Goal: Transaction & Acquisition: Purchase product/service

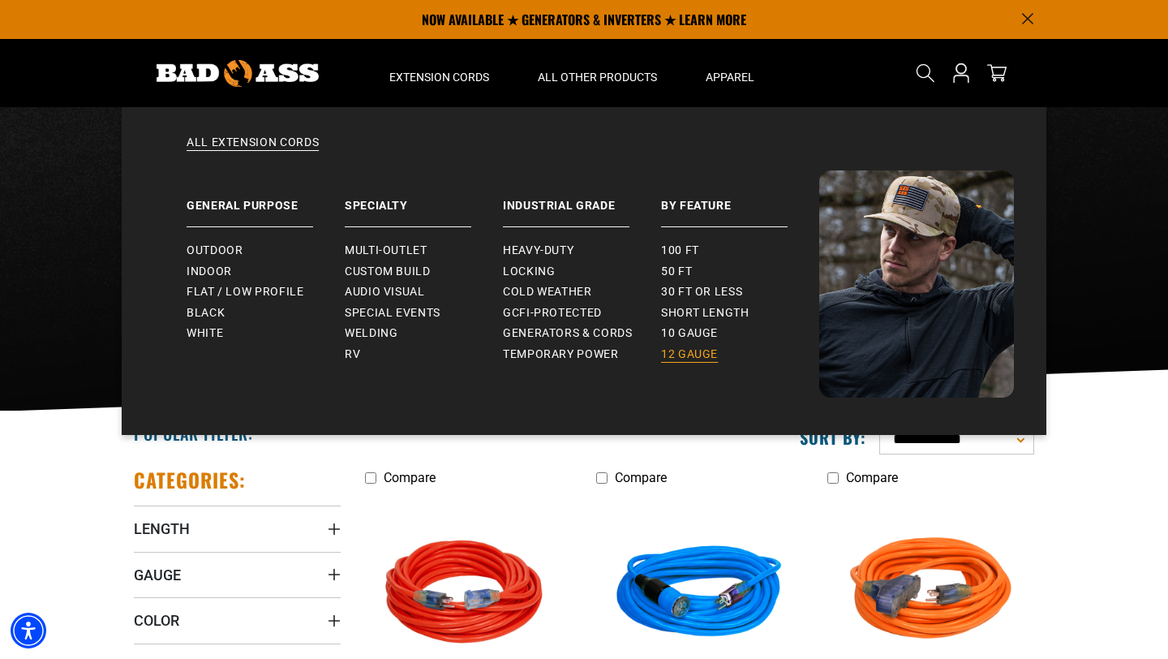
click at [667, 350] on span "12 gauge" at bounding box center [689, 354] width 57 height 15
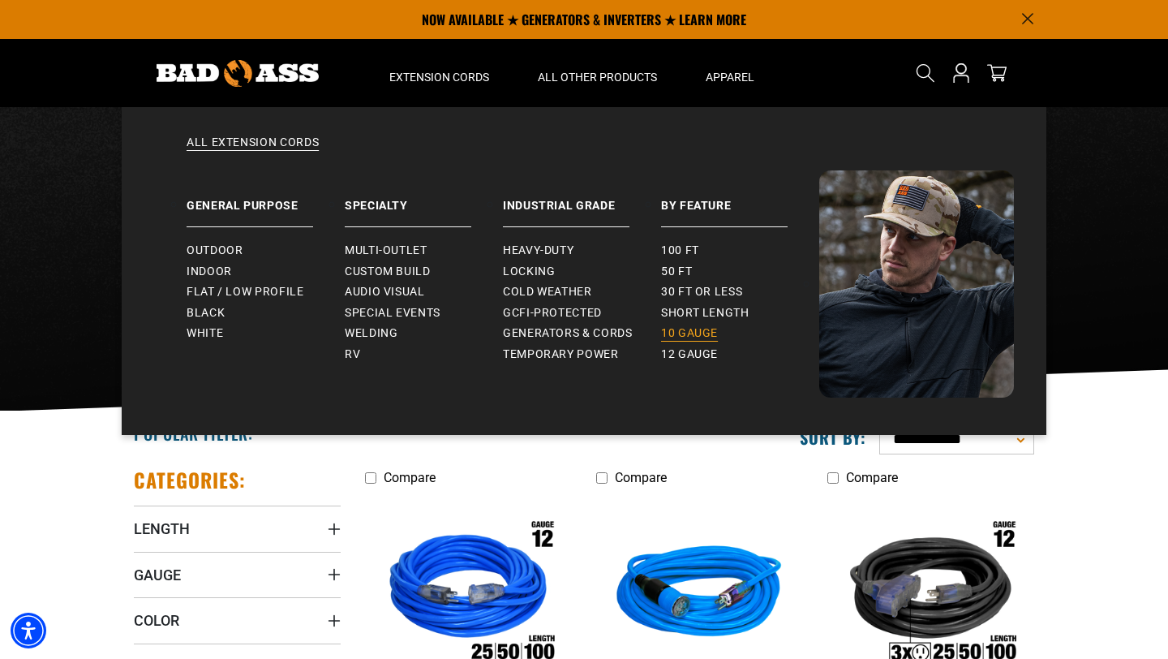
click at [681, 333] on span "10 gauge" at bounding box center [689, 333] width 57 height 15
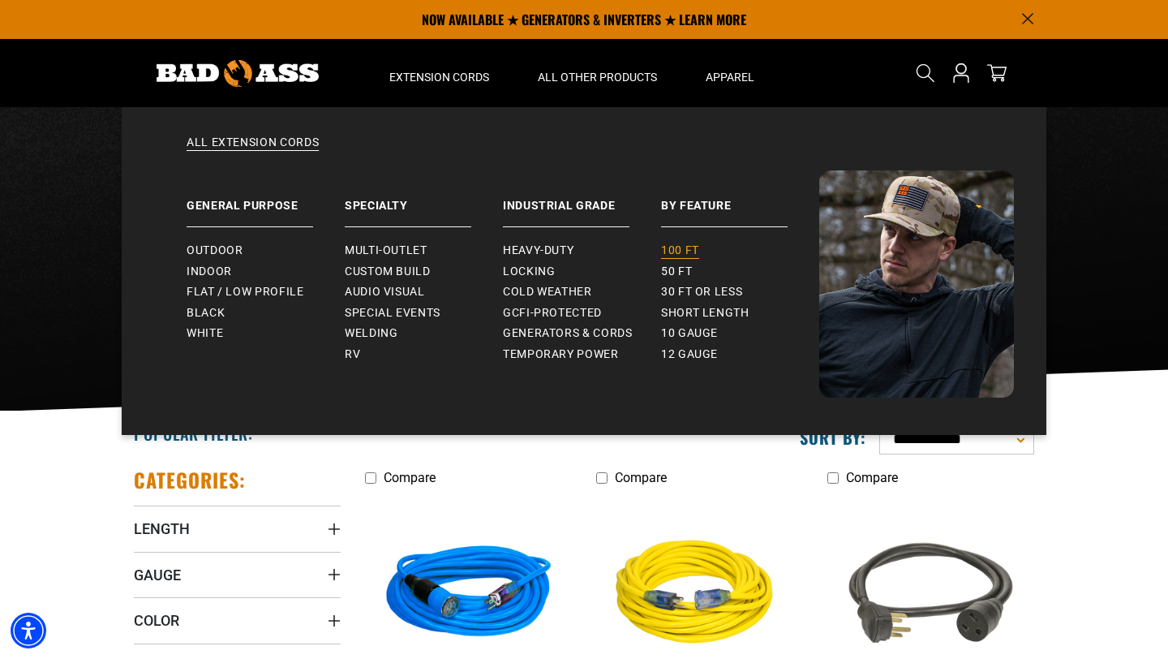
click at [671, 252] on span "100 ft" at bounding box center [680, 250] width 38 height 15
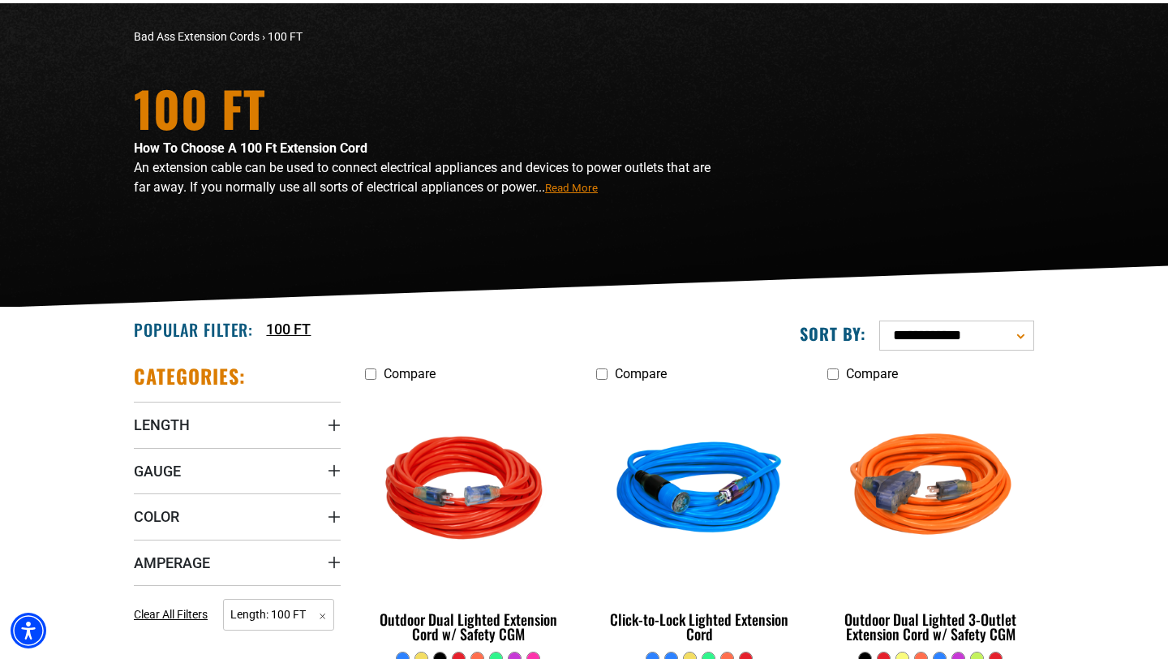
scroll to position [141, 0]
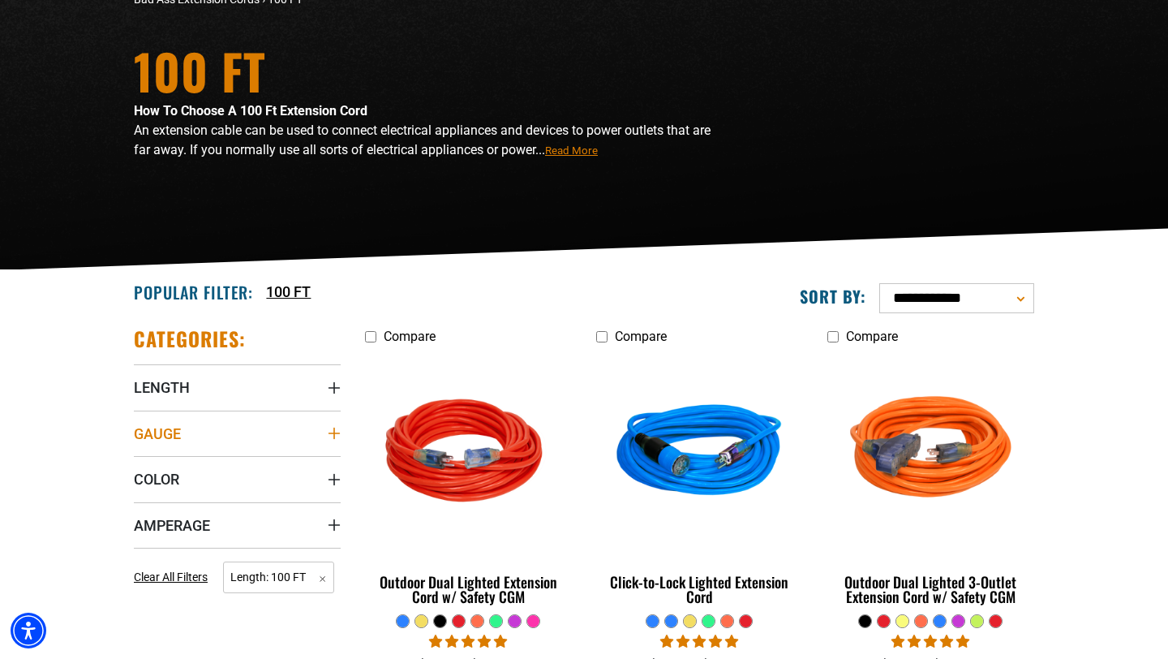
click at [337, 429] on icon "Gauge" at bounding box center [334, 433] width 13 height 13
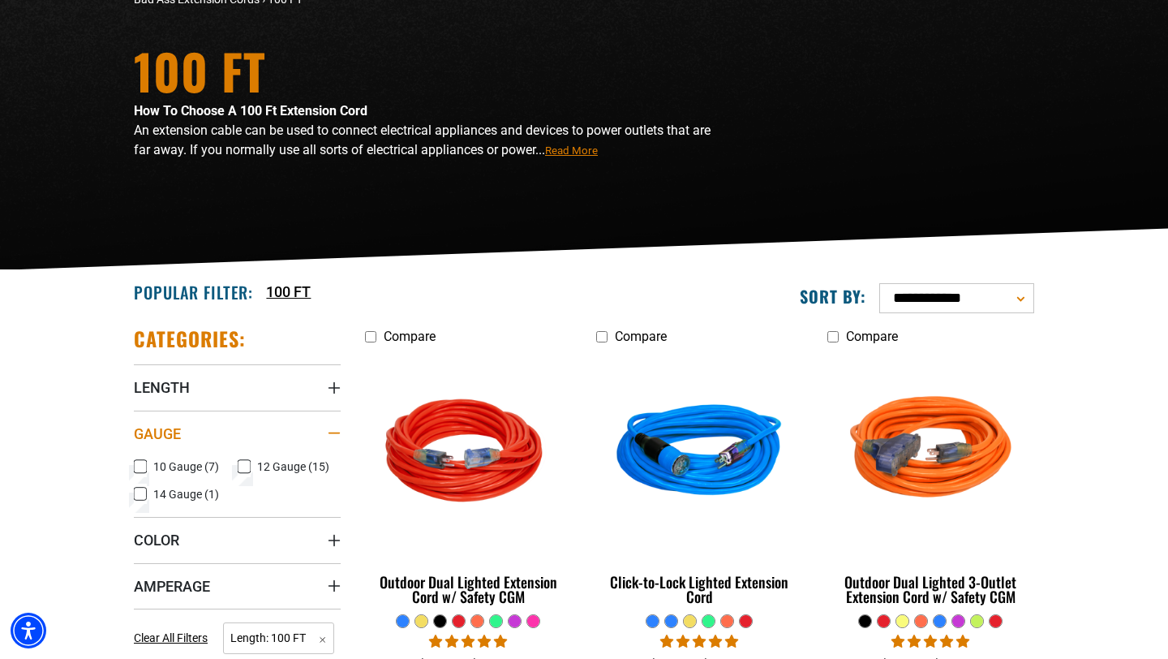
click at [336, 429] on div "Gauge" at bounding box center [334, 433] width 13 height 13
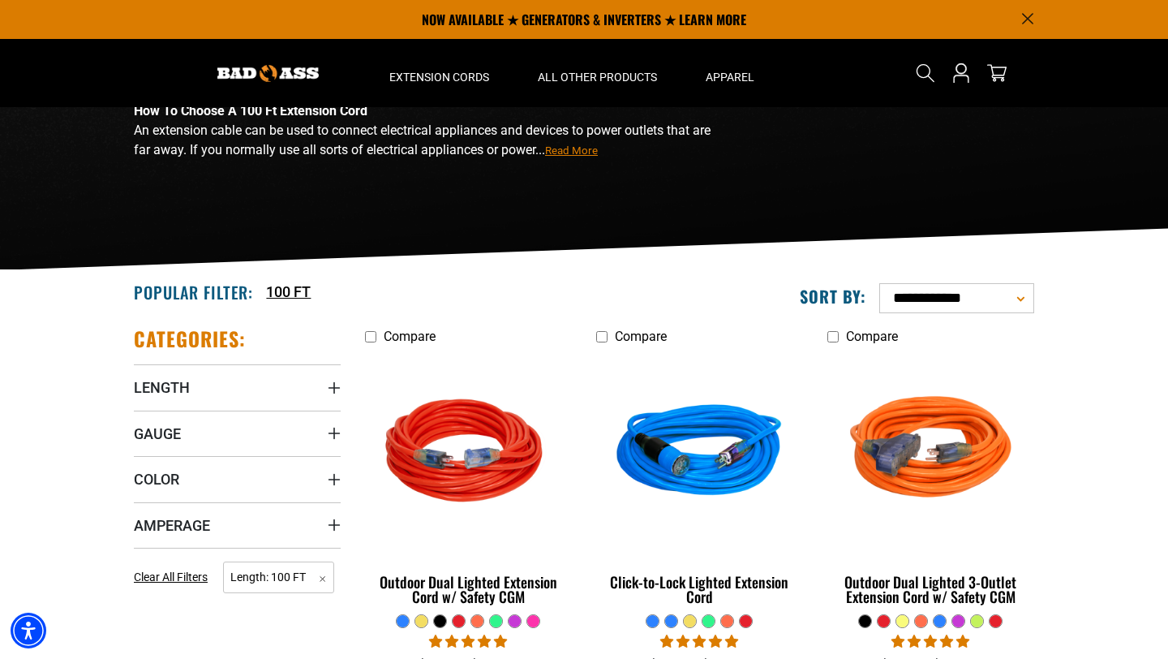
scroll to position [0, 0]
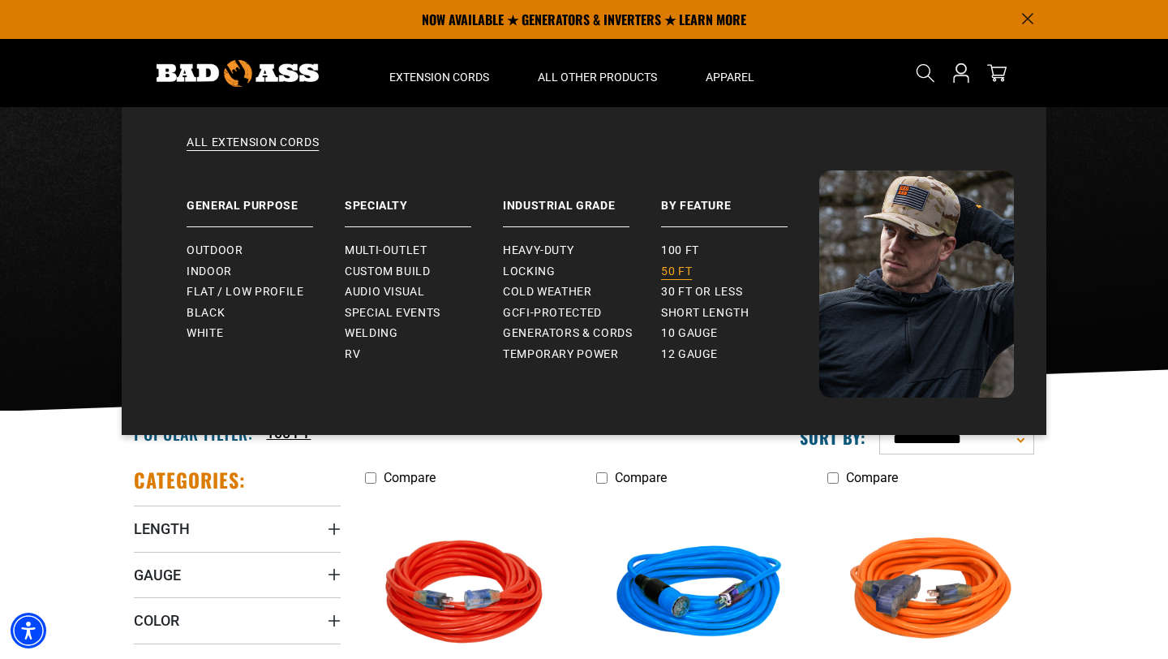
click at [677, 267] on span "50 ft" at bounding box center [676, 271] width 31 height 15
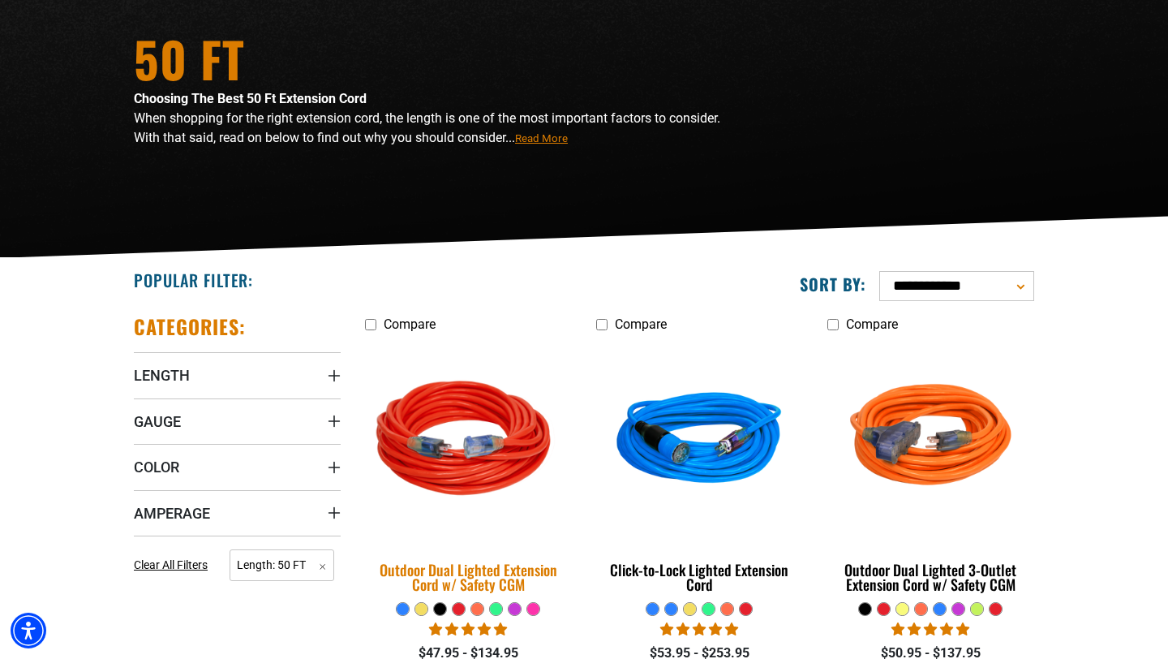
scroll to position [175, 0]
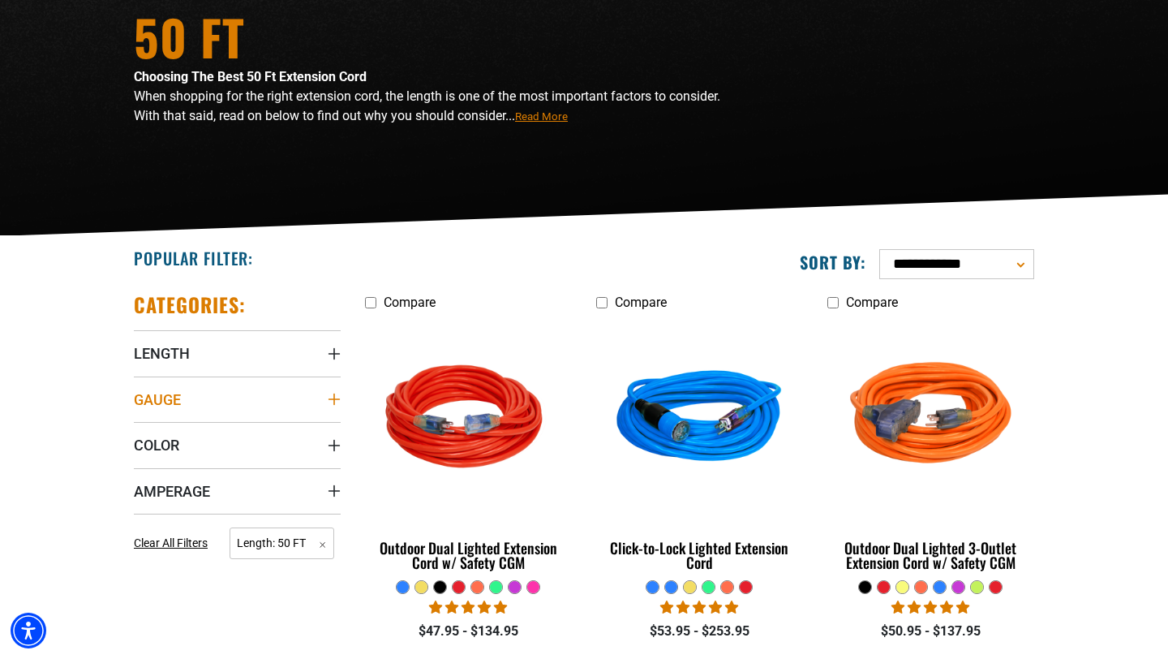
click at [330, 404] on icon "Gauge" at bounding box center [334, 399] width 13 height 13
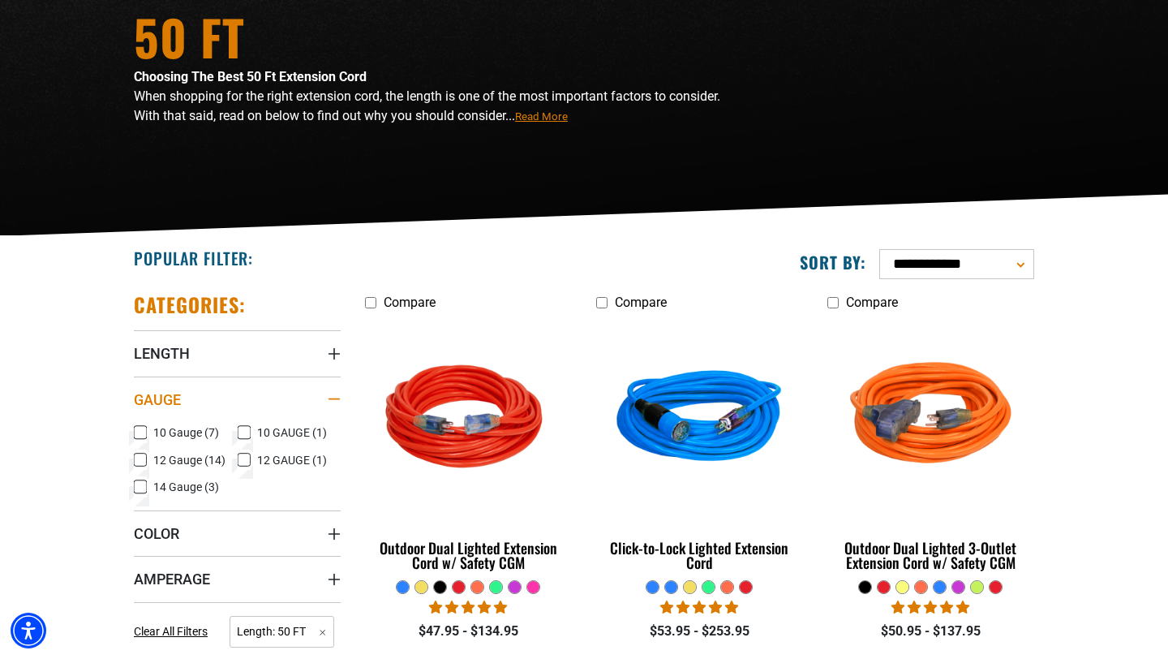
click at [330, 404] on div "Gauge" at bounding box center [334, 399] width 13 height 13
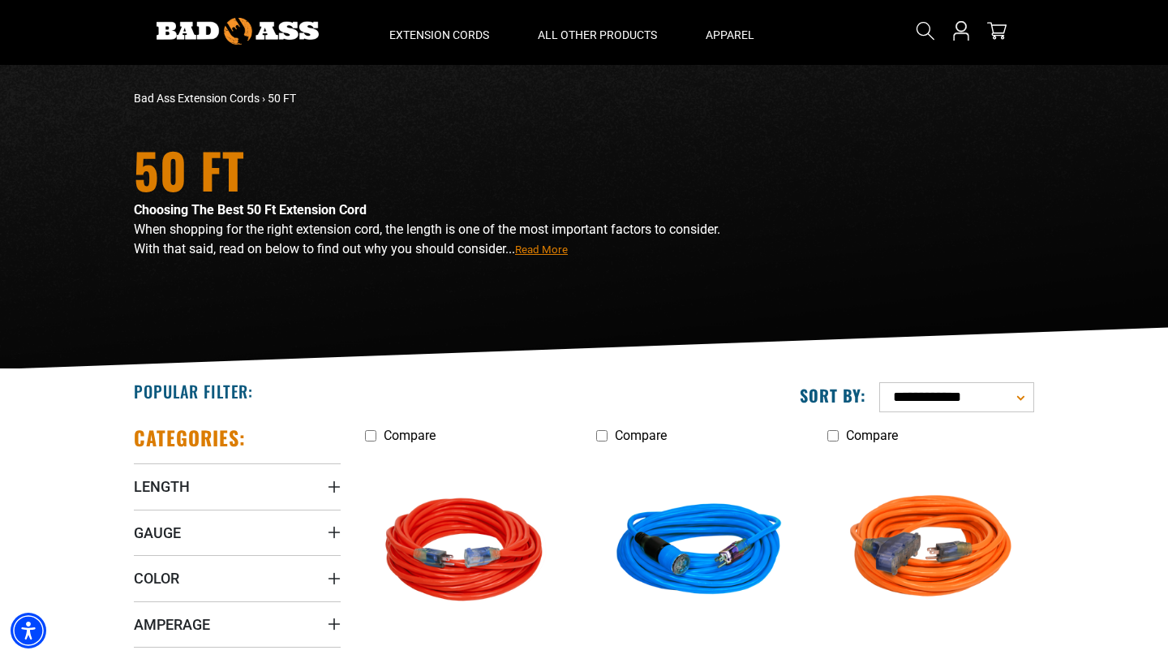
scroll to position [0, 0]
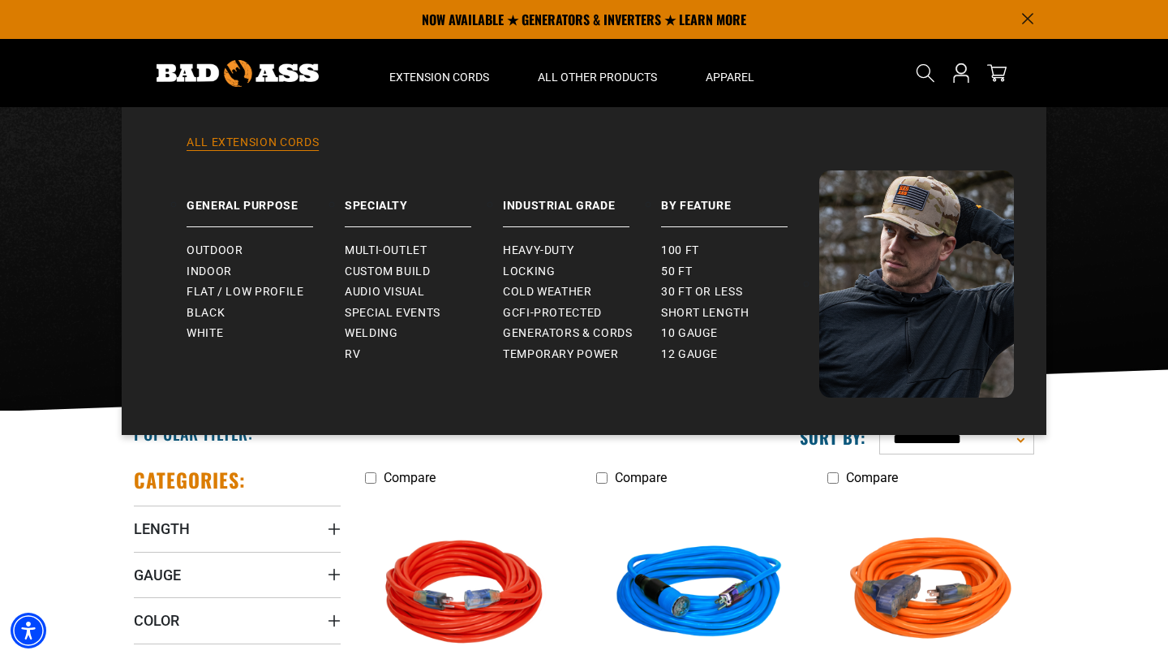
click at [300, 144] on link "All Extension Cords" at bounding box center [584, 153] width 860 height 36
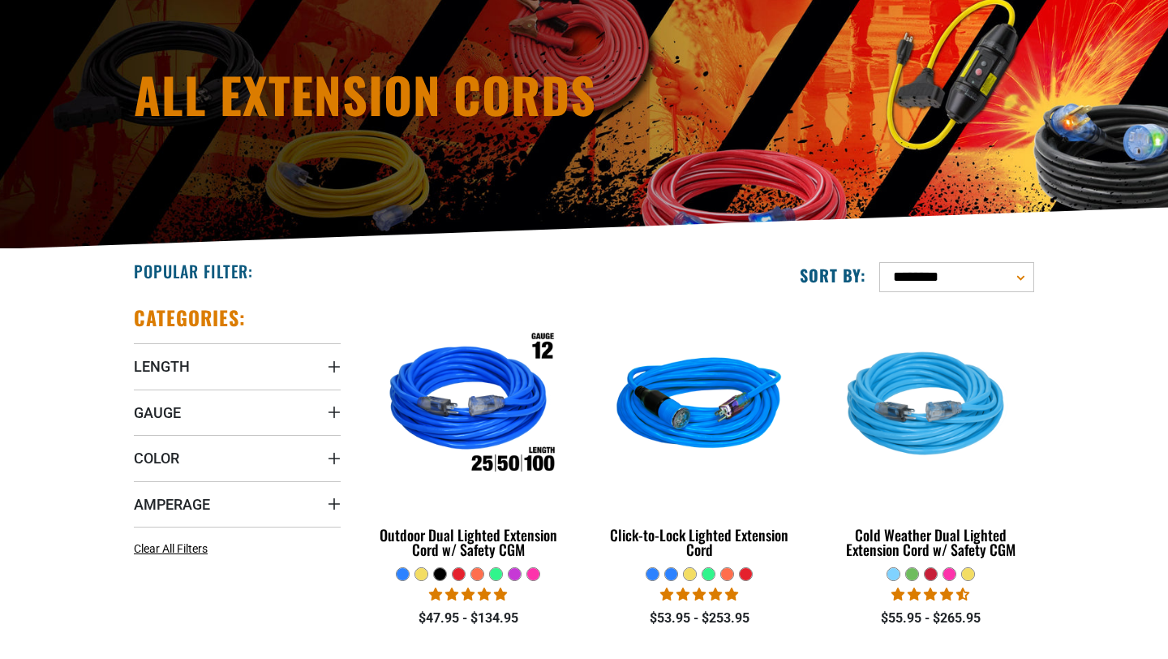
scroll to position [221, 0]
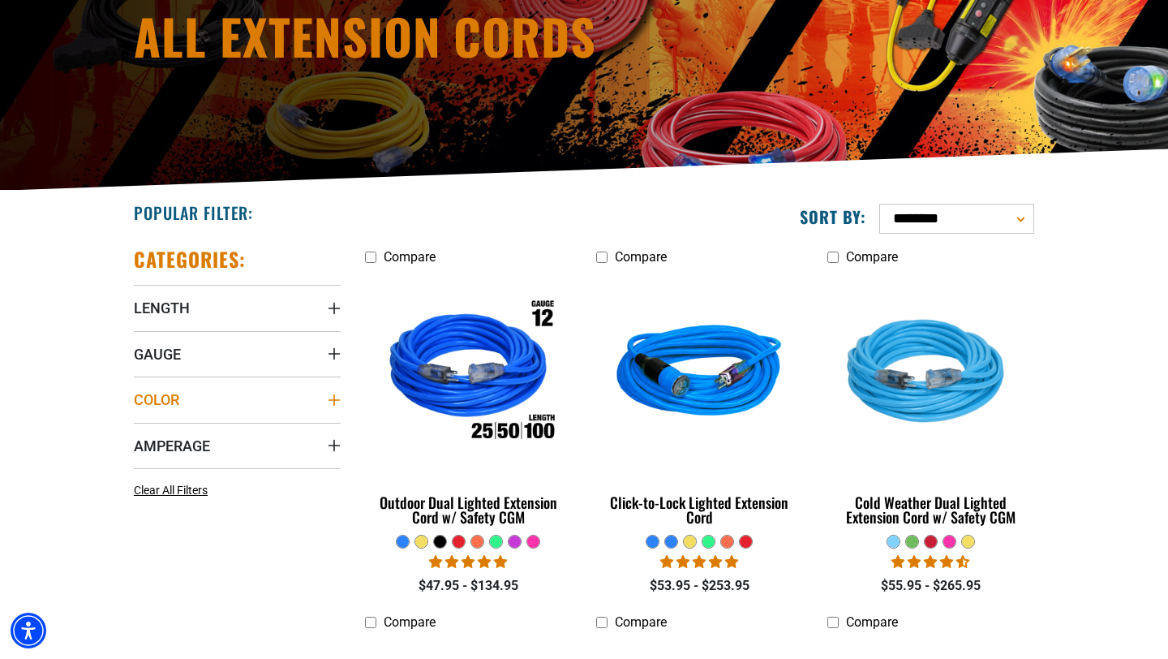
click at [336, 399] on icon "Color" at bounding box center [333, 399] width 11 height 11
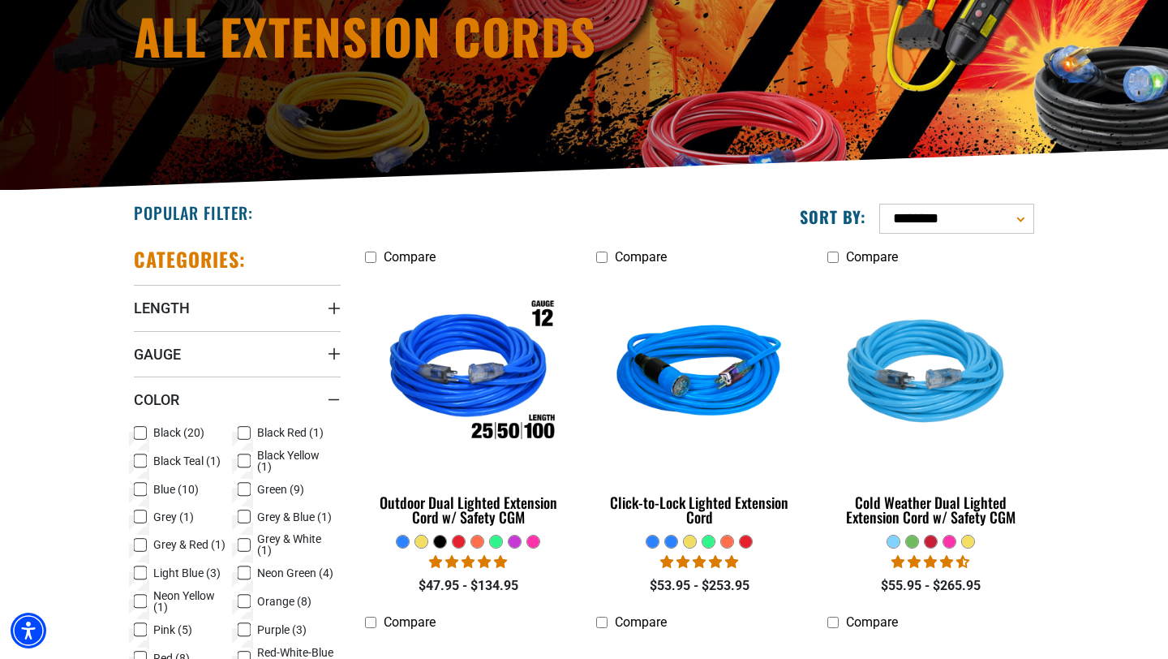
click at [139, 434] on icon at bounding box center [140, 433] width 13 height 21
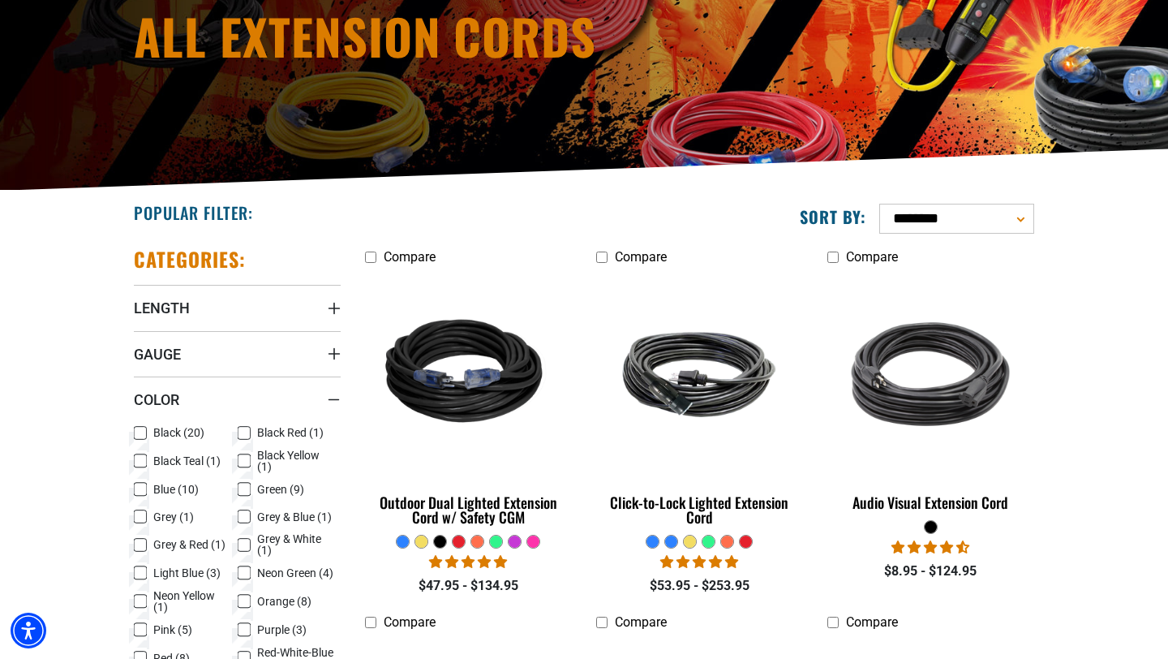
click at [144, 430] on icon at bounding box center [140, 433] width 10 height 9
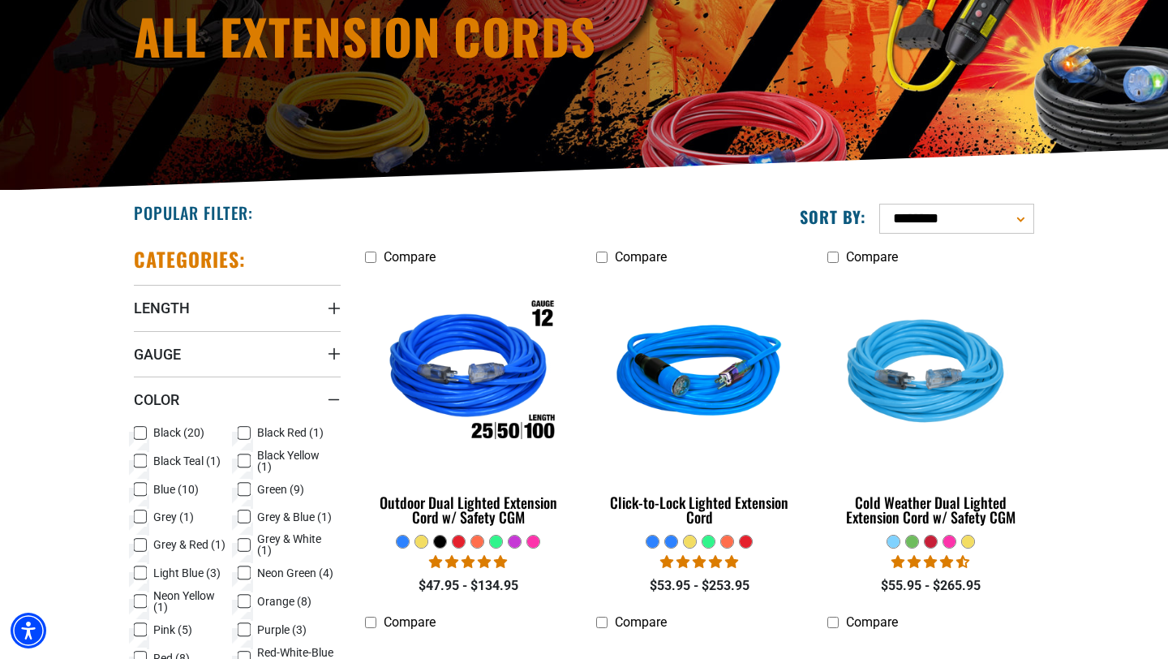
click at [246, 430] on icon at bounding box center [244, 433] width 13 height 21
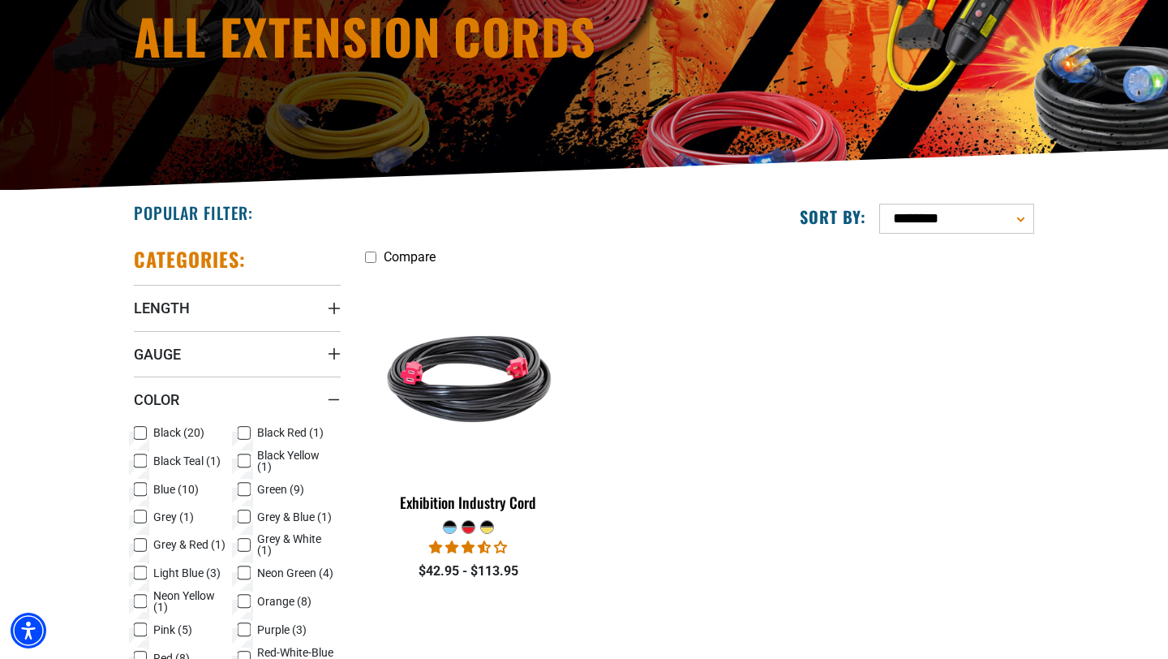
click at [246, 430] on icon at bounding box center [244, 433] width 10 height 9
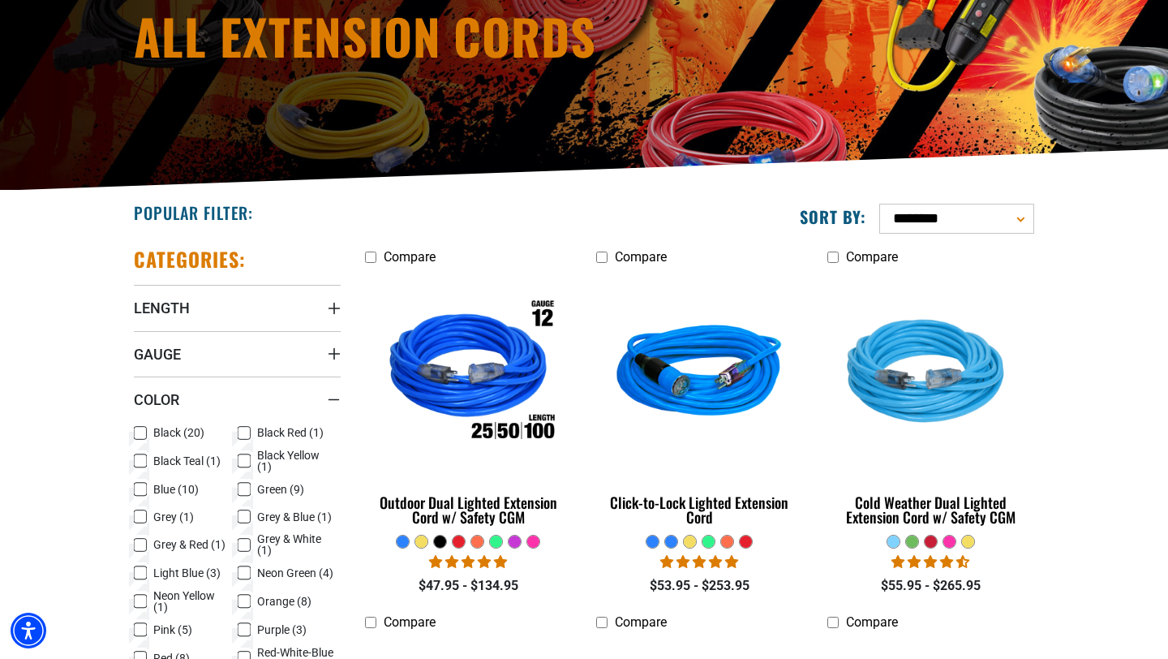
click at [140, 432] on icon at bounding box center [140, 433] width 13 height 21
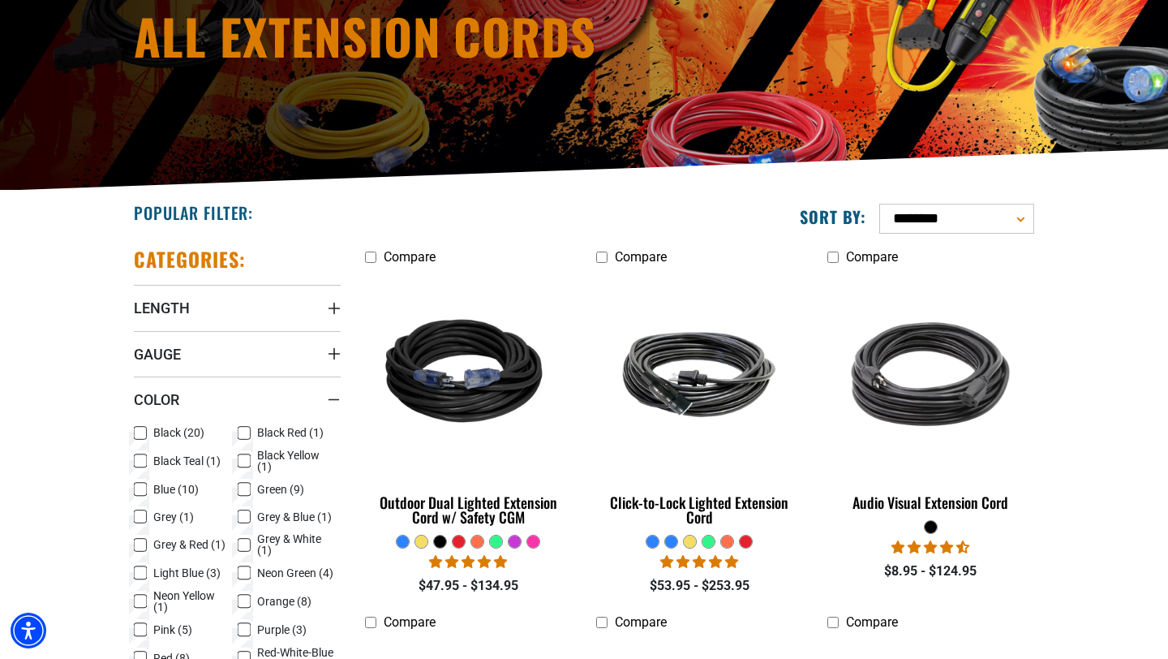
click at [144, 431] on icon at bounding box center [140, 433] width 10 height 9
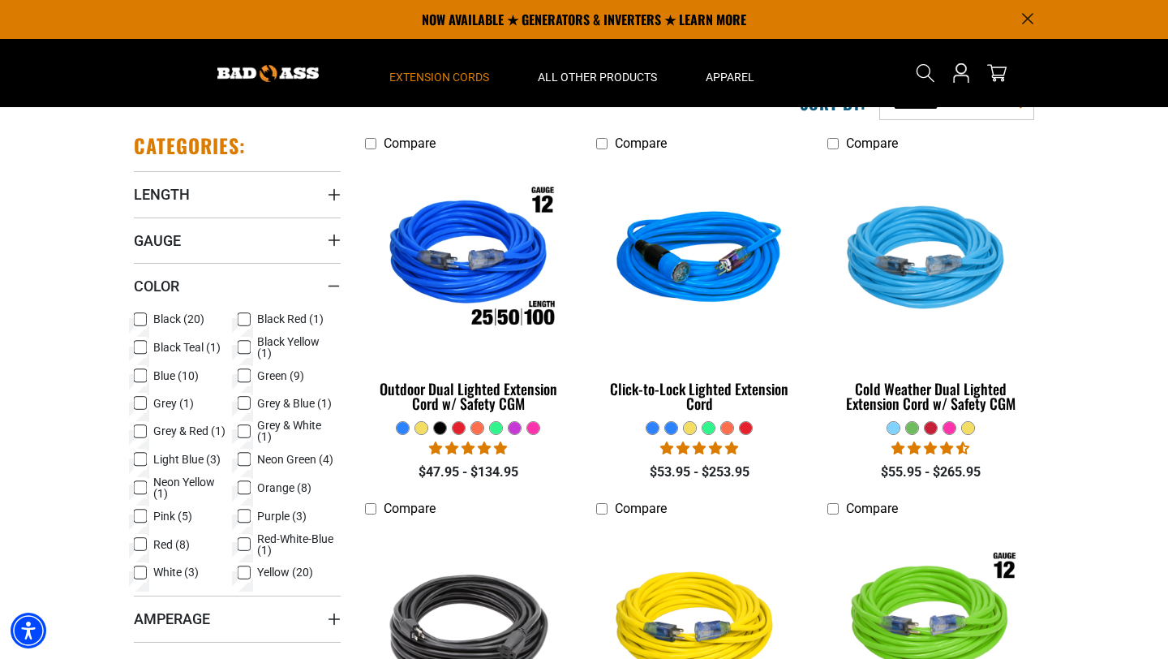
scroll to position [336, 0]
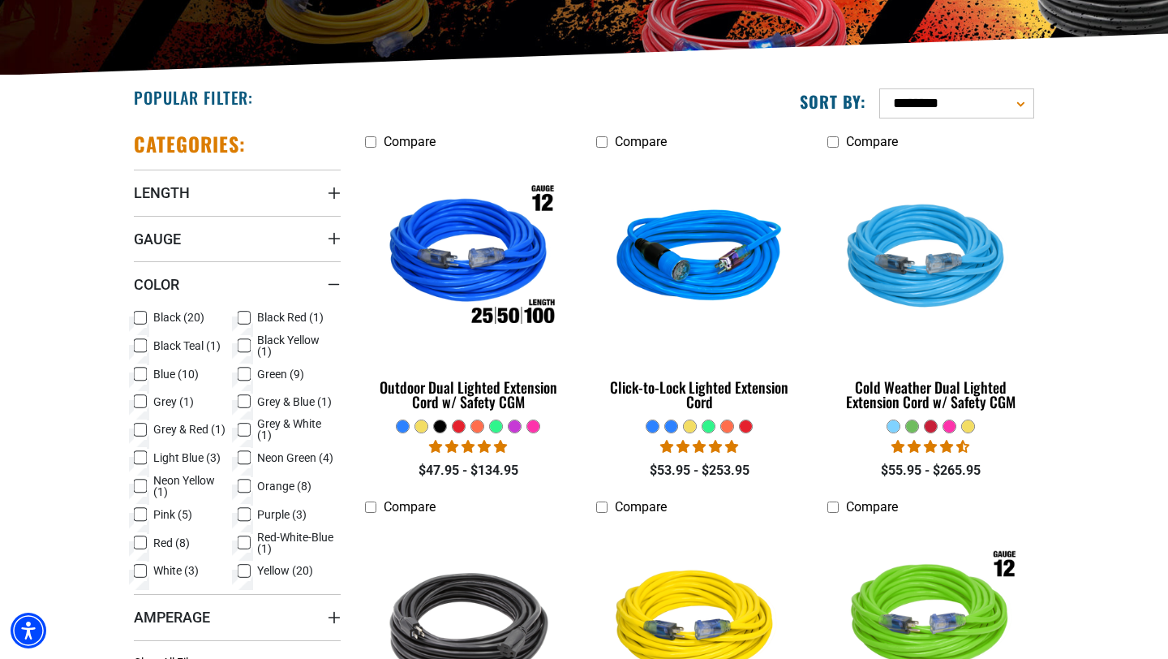
scroll to position [221, 0]
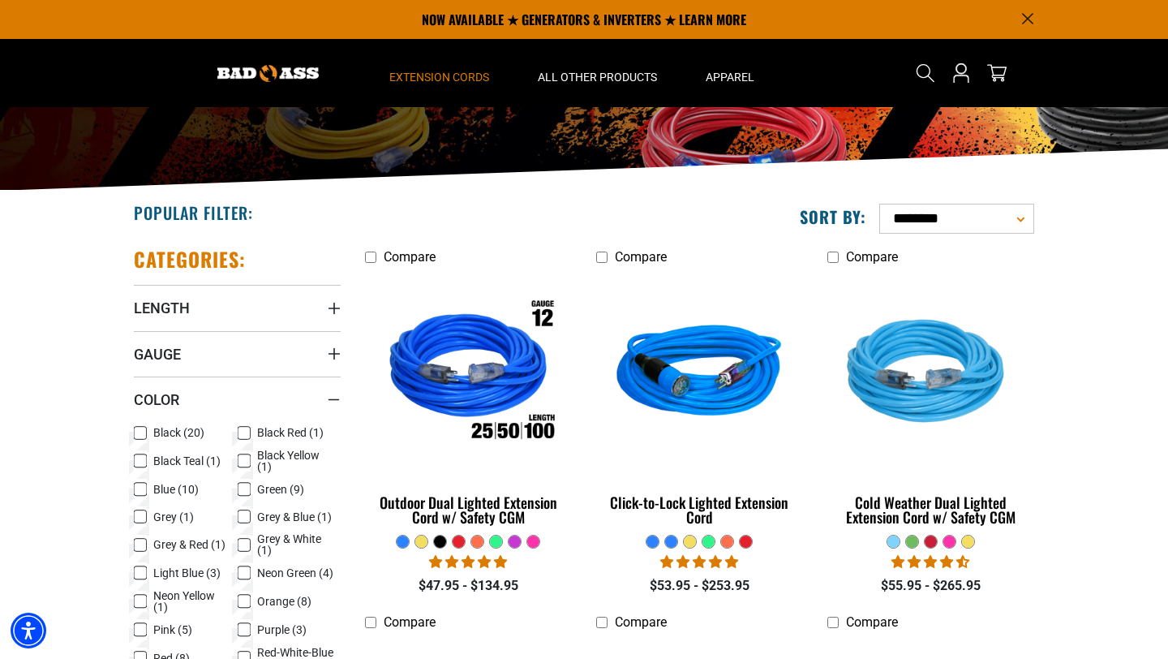
click at [139, 435] on icon at bounding box center [140, 433] width 13 height 21
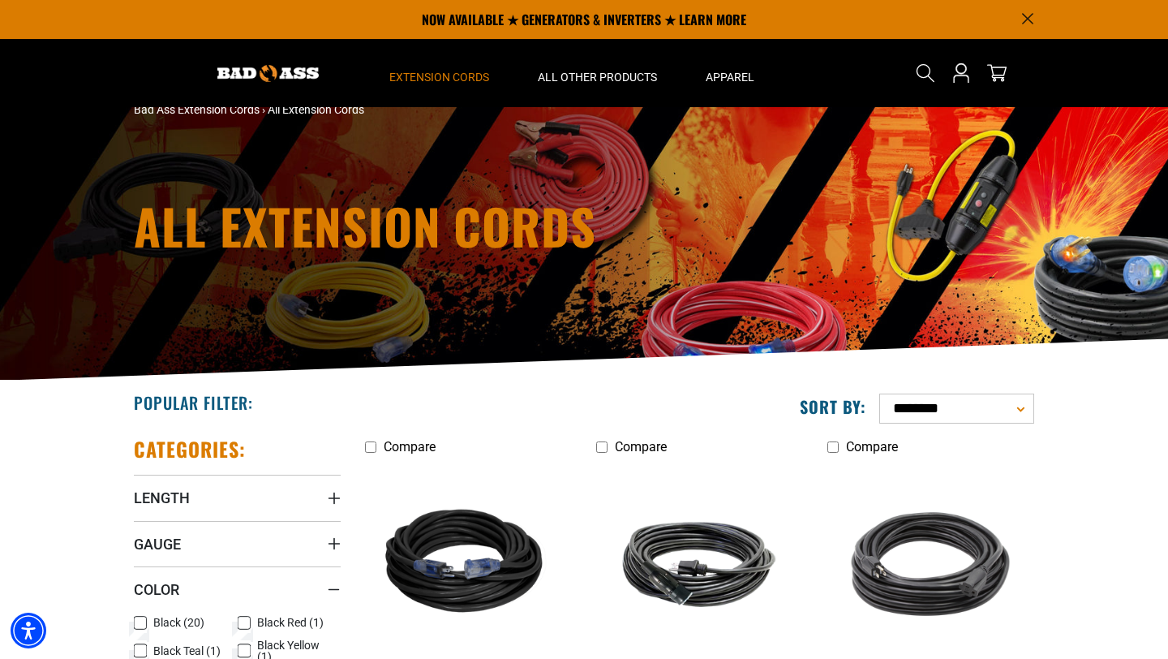
scroll to position [26, 0]
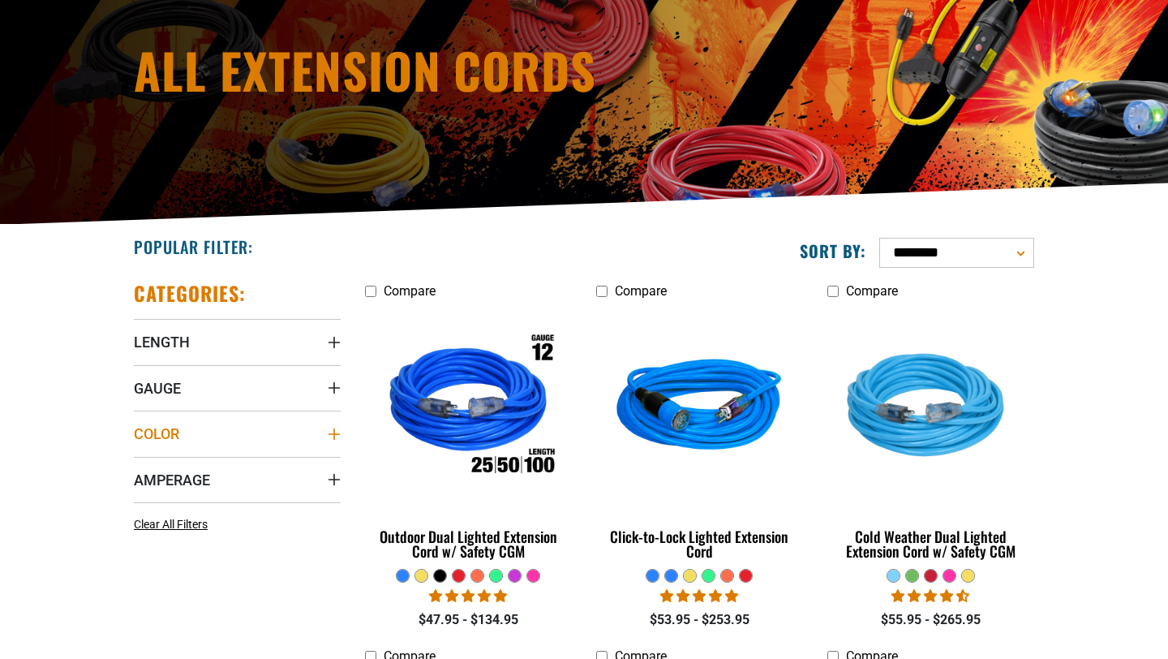
click at [221, 439] on summary "Color" at bounding box center [237, 432] width 207 height 45
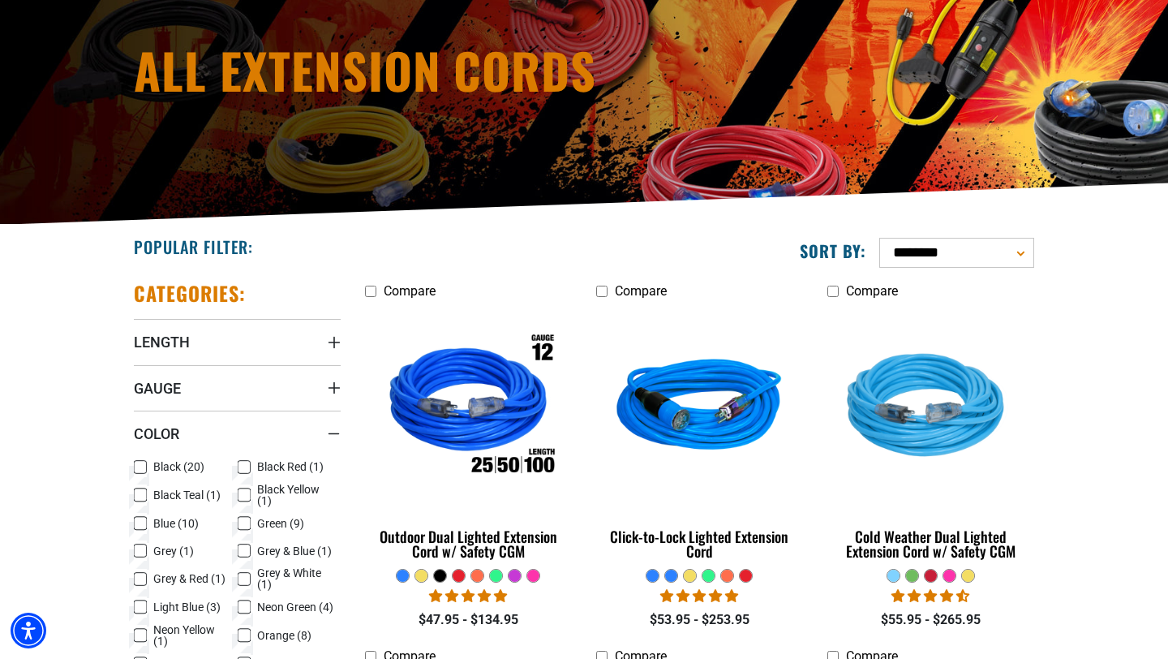
click at [144, 466] on icon at bounding box center [140, 467] width 13 height 21
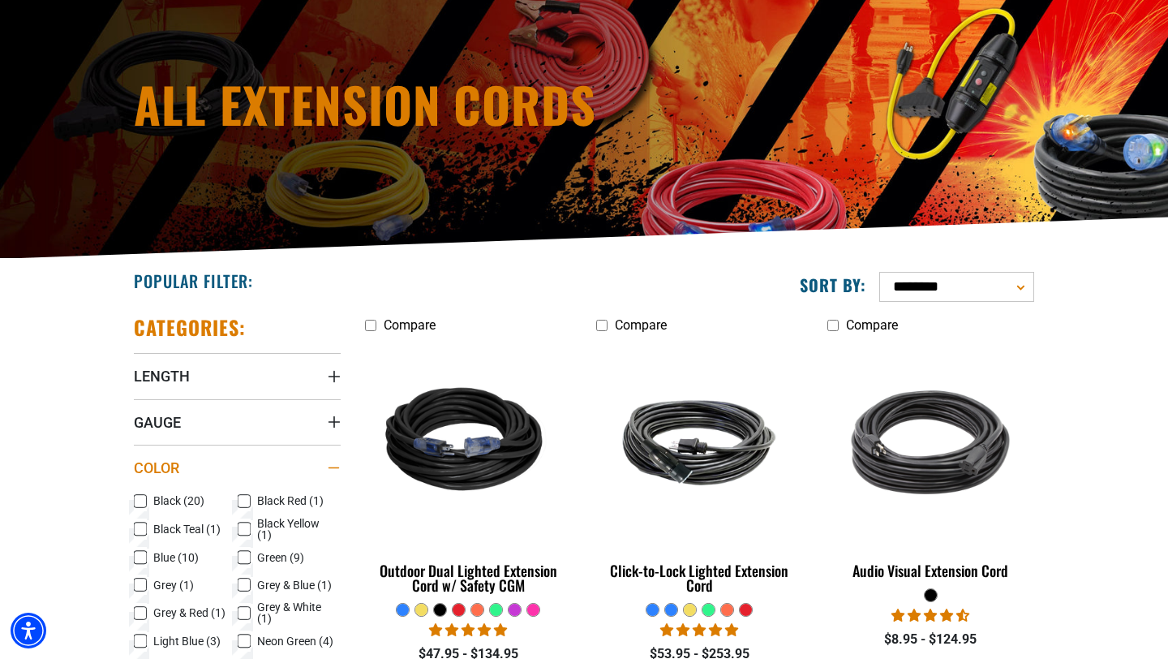
scroll to position [187, 0]
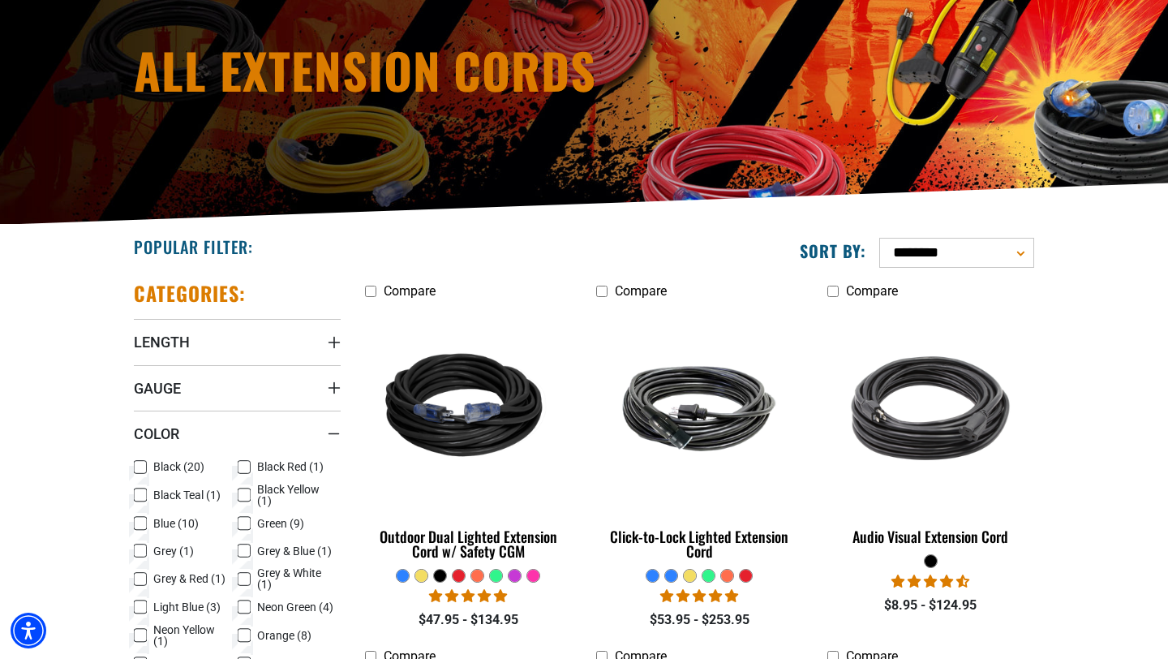
click at [138, 466] on icon at bounding box center [140, 467] width 10 height 9
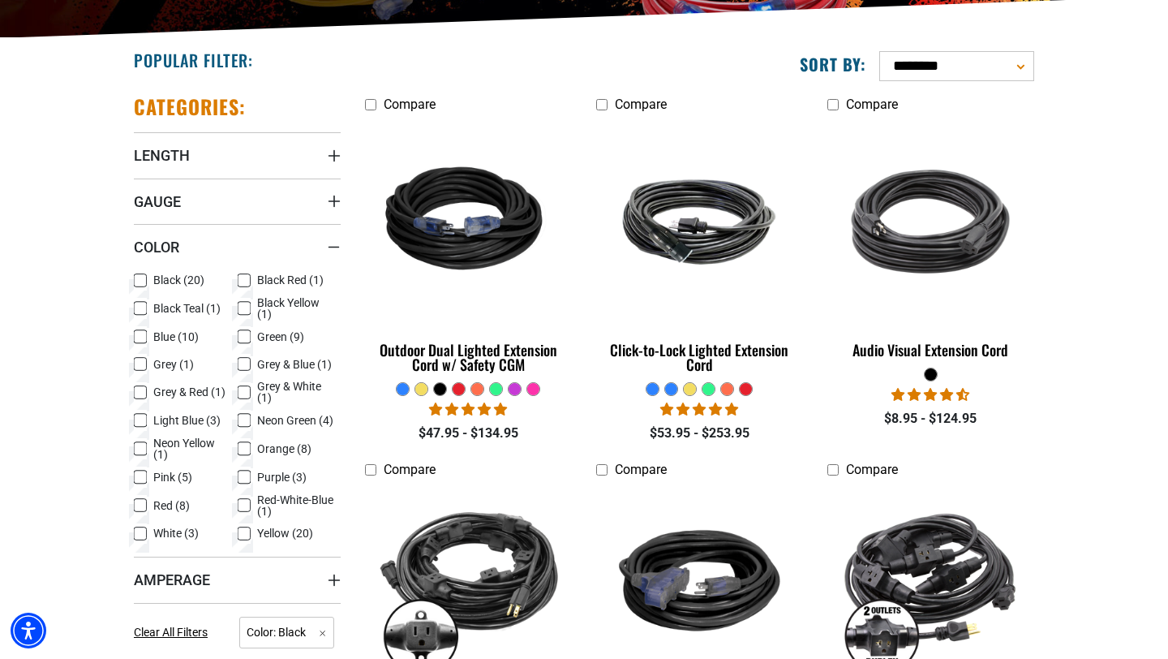
scroll to position [437, 0]
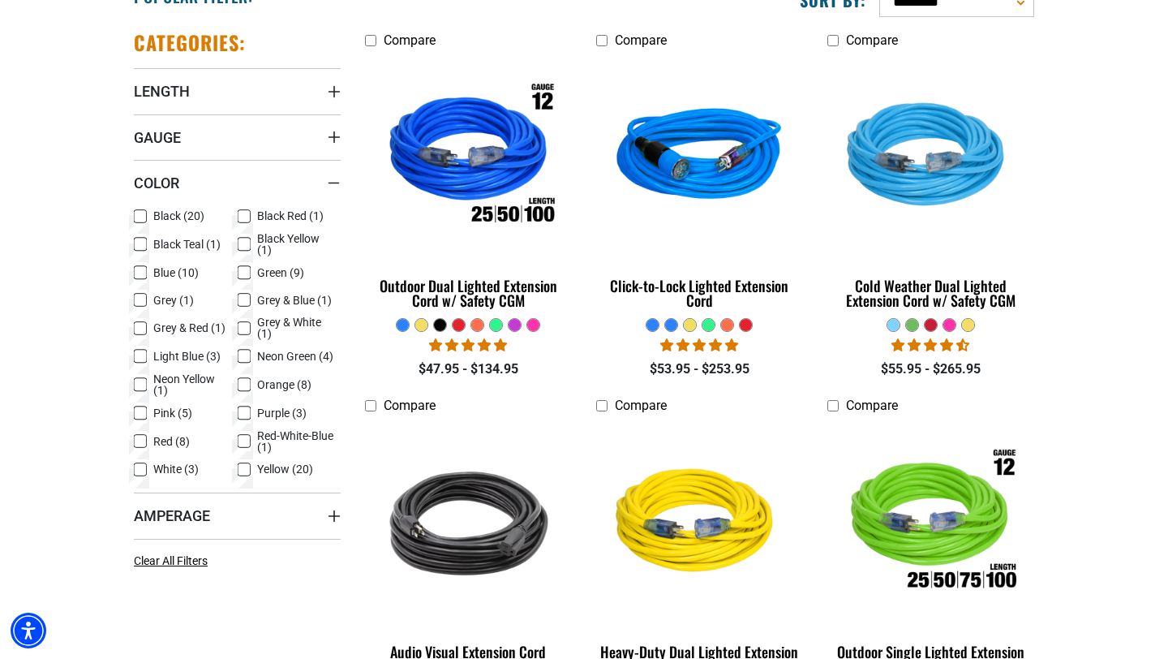
click at [147, 470] on label "White (3) White (3 products)" at bounding box center [186, 469] width 104 height 21
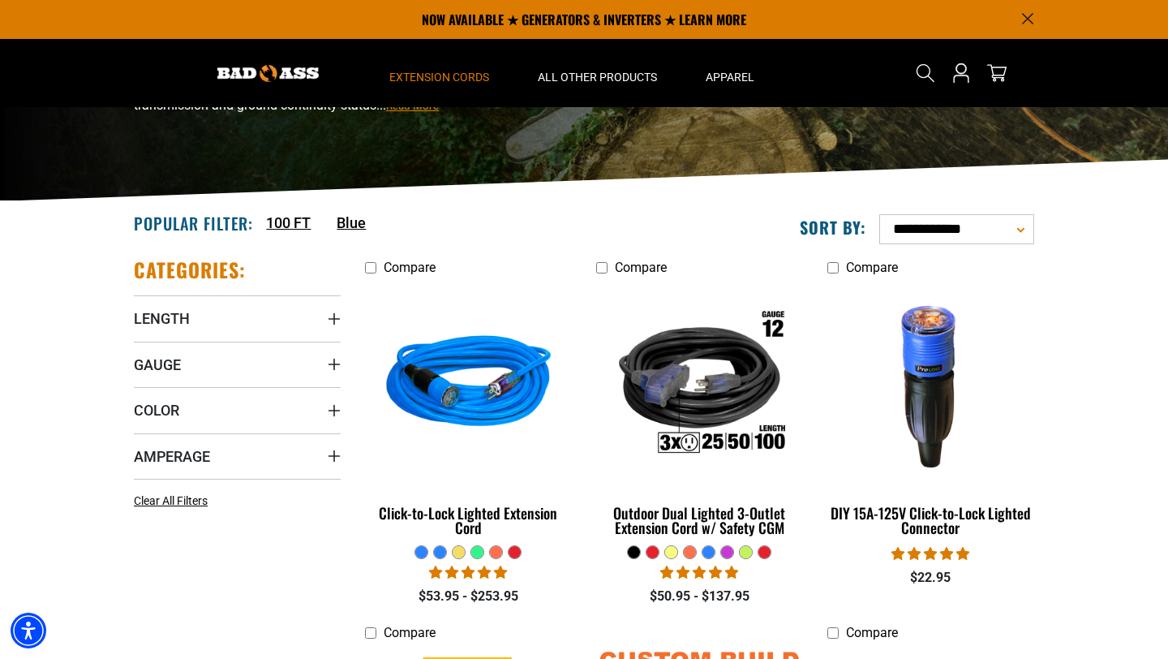
scroll to position [195, 0]
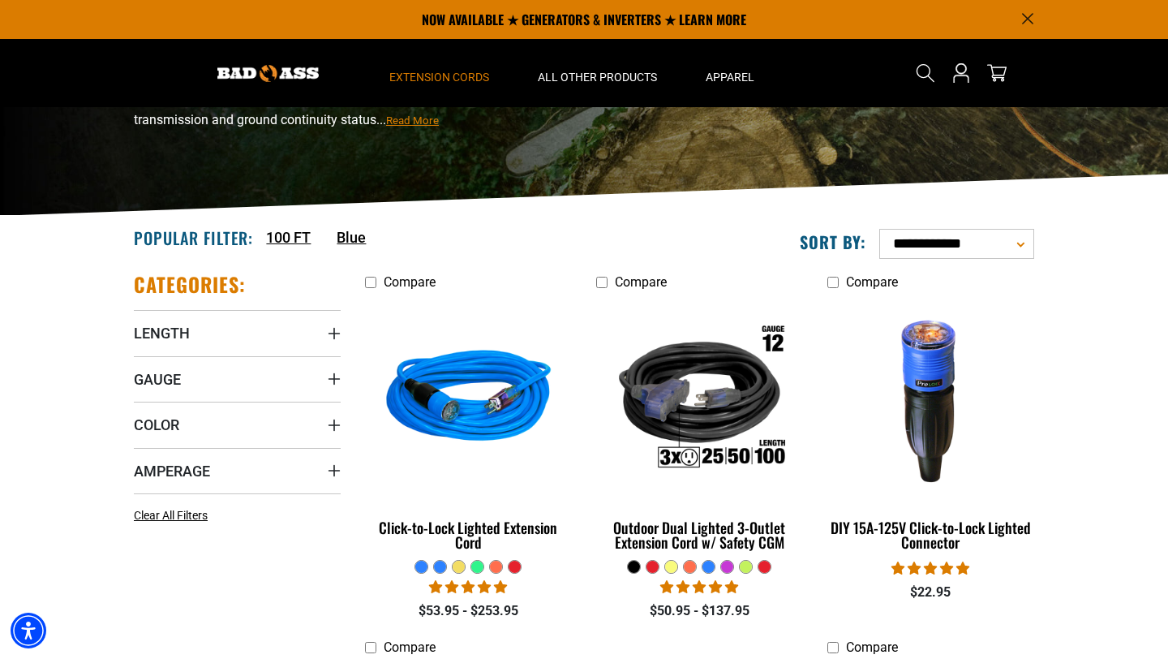
click at [942, 242] on select "**********" at bounding box center [956, 244] width 155 height 30
select select "**********"
click at [879, 229] on select "**********" at bounding box center [956, 244] width 155 height 30
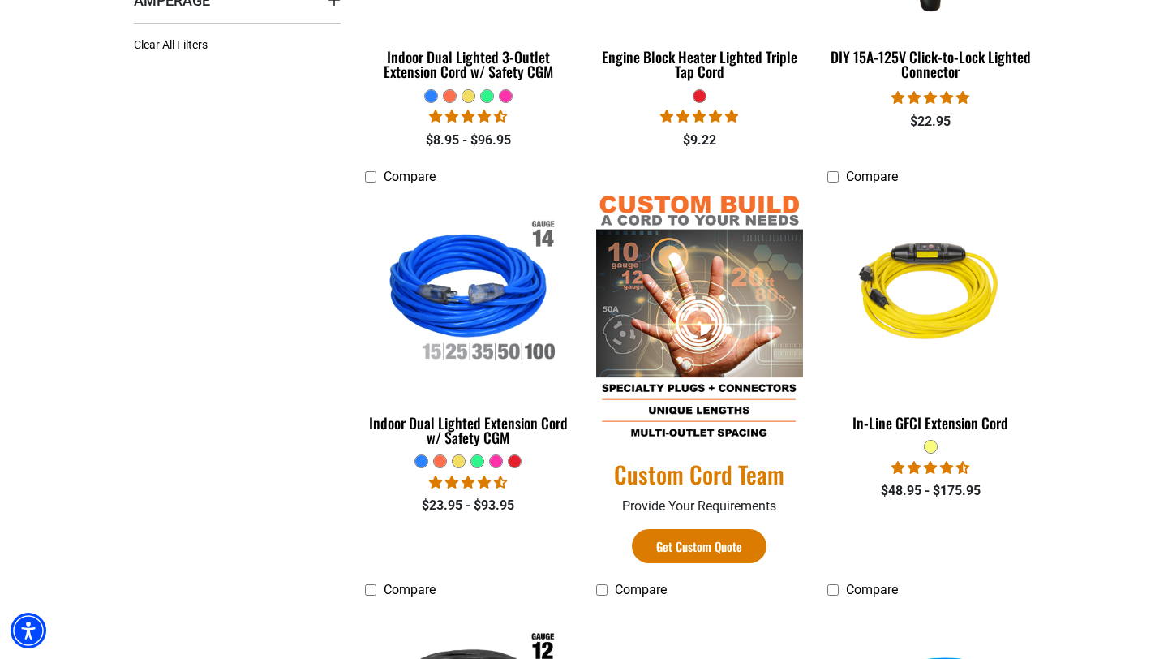
scroll to position [671, 0]
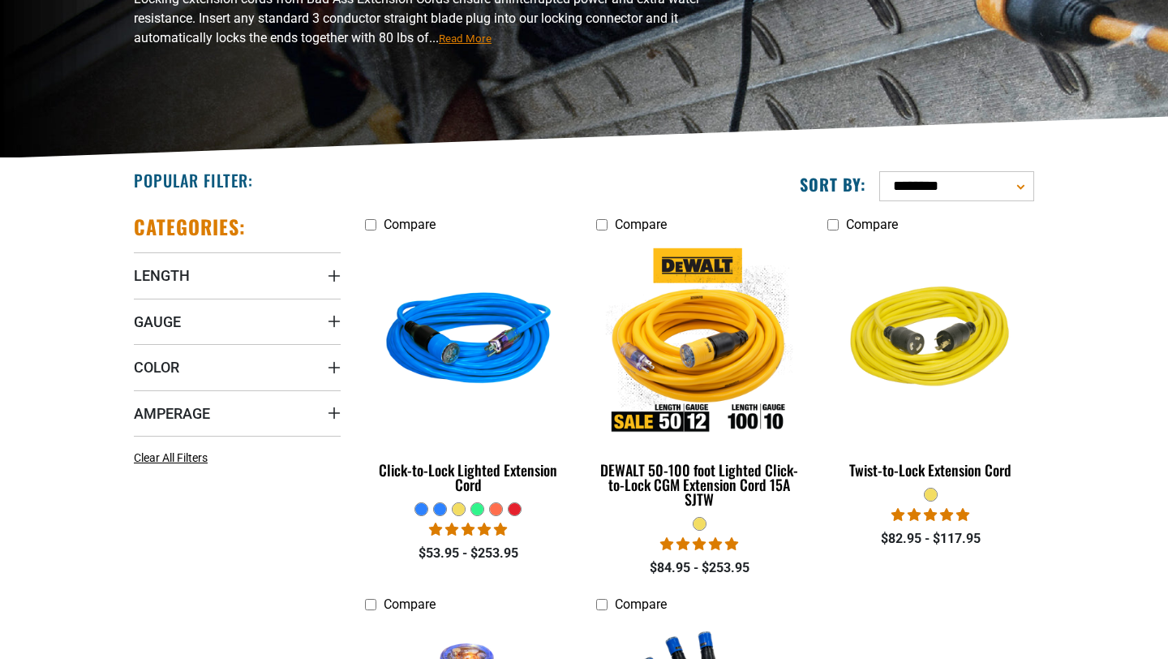
scroll to position [280, 0]
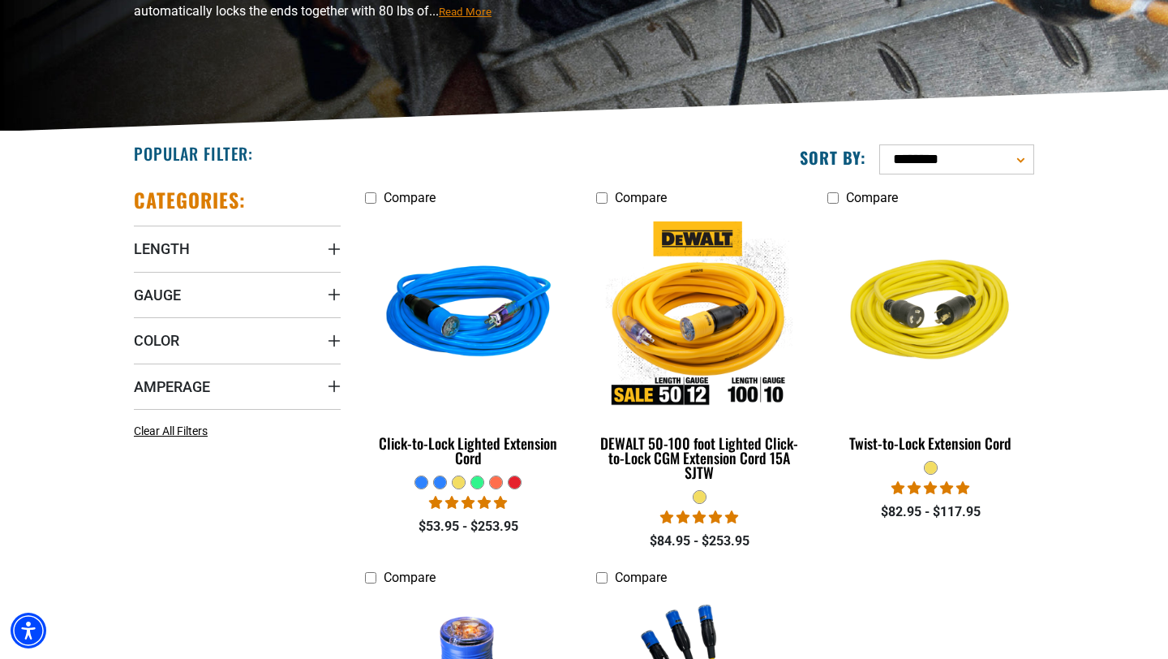
click at [951, 156] on select "**********" at bounding box center [956, 159] width 155 height 30
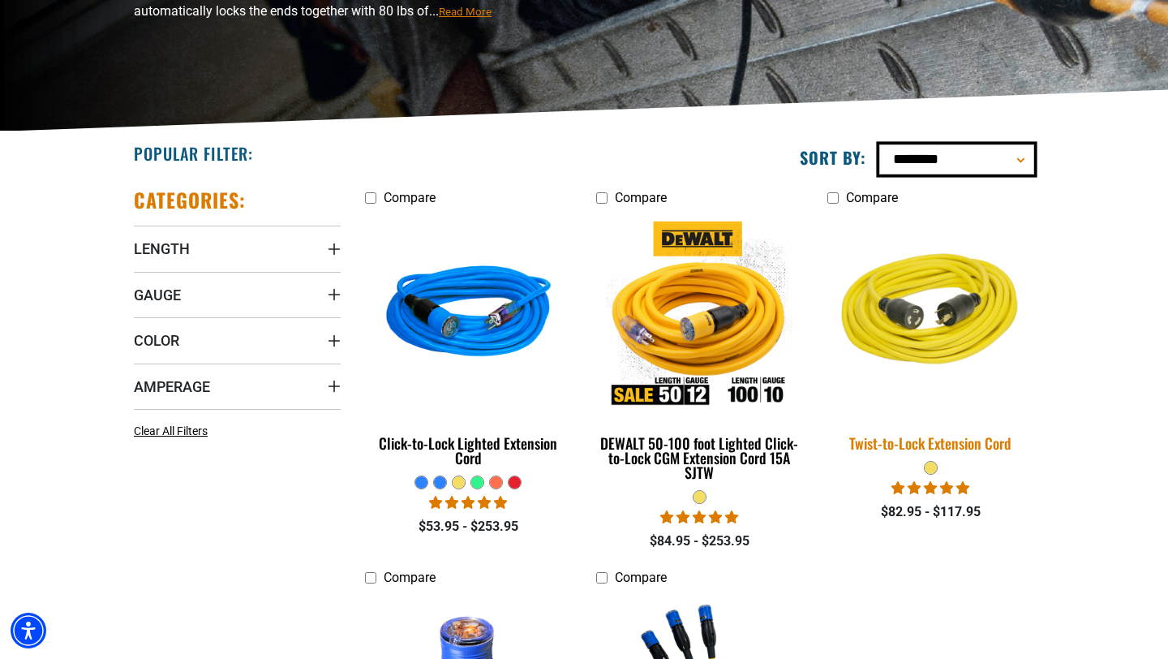
select select "**********"
click at [879, 144] on select "**********" at bounding box center [956, 159] width 155 height 30
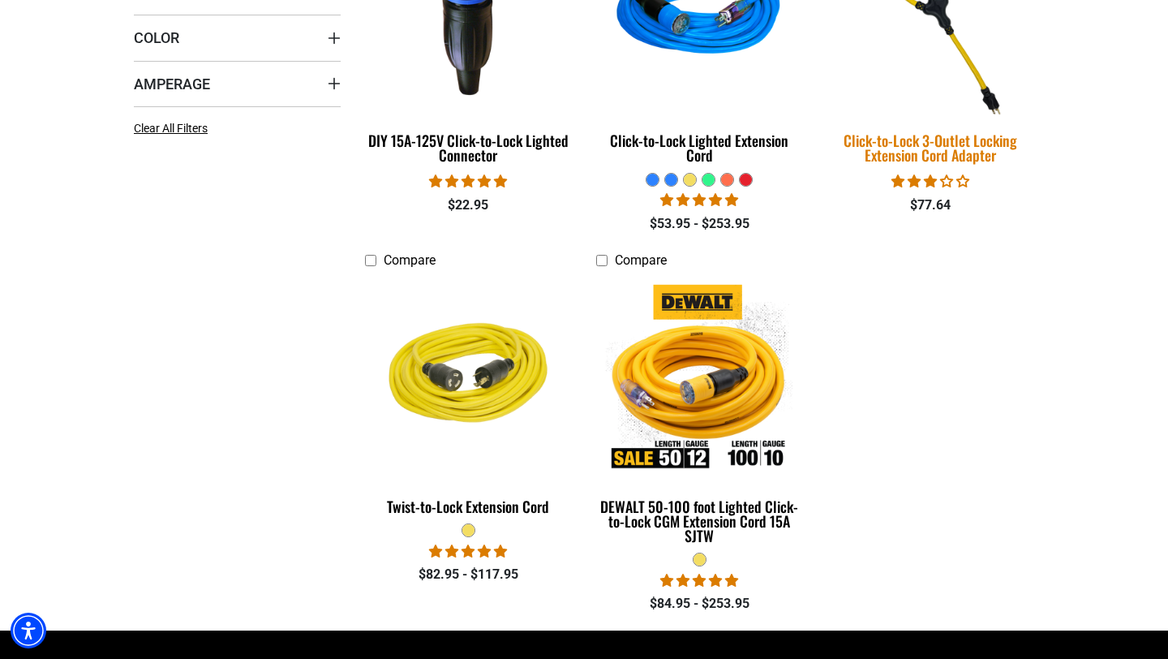
scroll to position [587, 0]
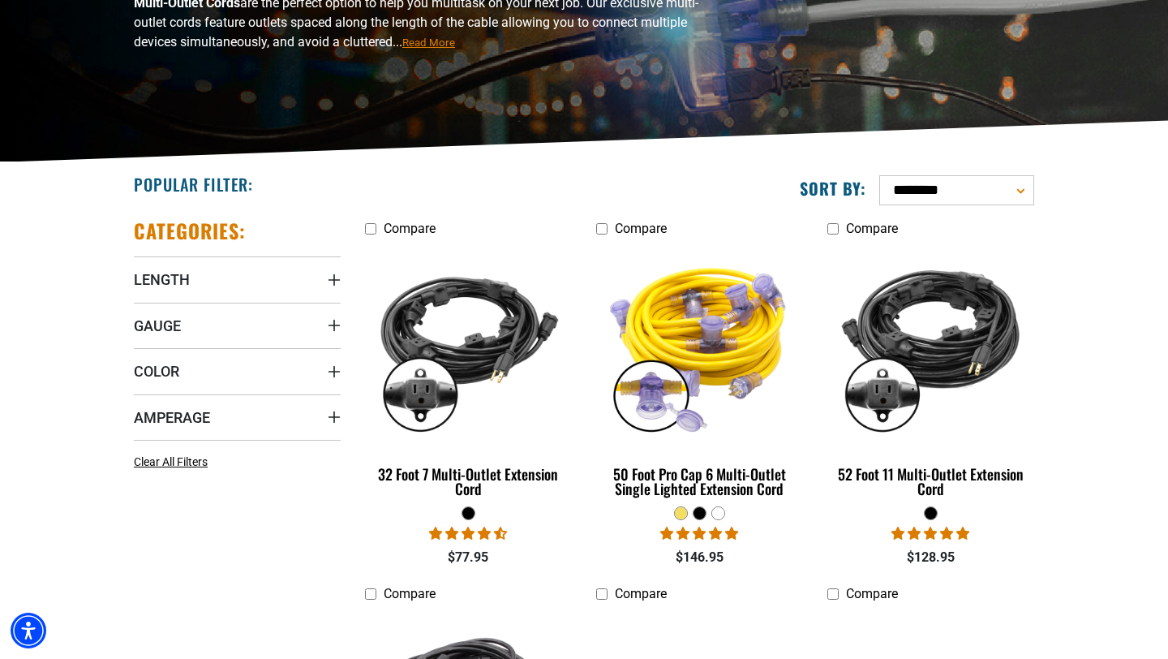
scroll to position [260, 0]
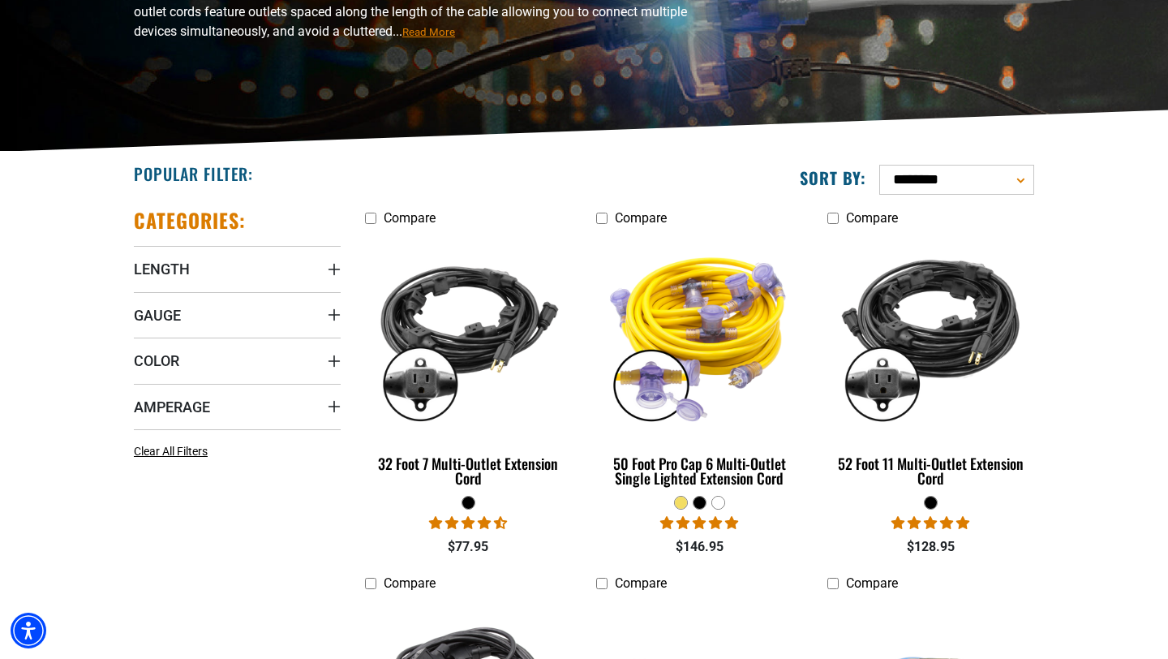
click at [941, 180] on select "**********" at bounding box center [956, 180] width 155 height 30
select select "**********"
click at [879, 165] on select "**********" at bounding box center [956, 180] width 155 height 30
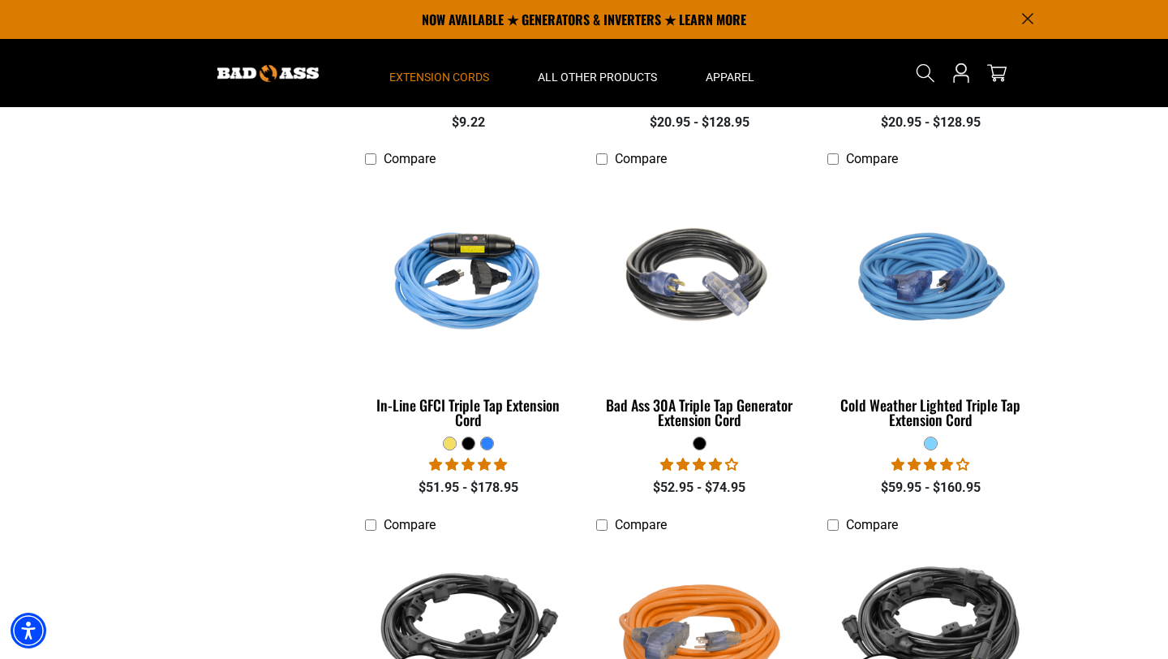
scroll to position [667, 0]
